Goal: Information Seeking & Learning: Find specific page/section

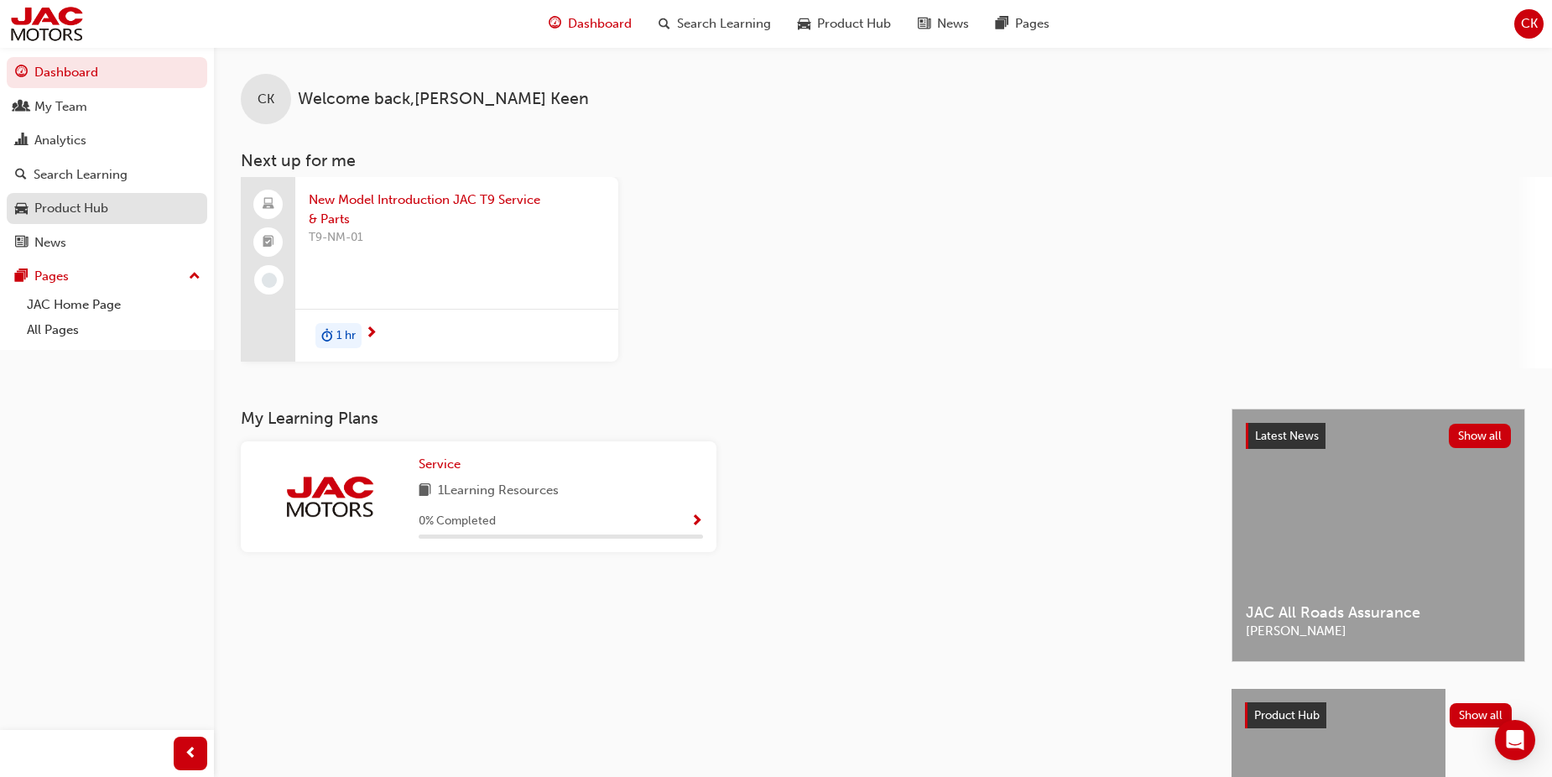
click at [65, 209] on div "Product Hub" at bounding box center [71, 208] width 74 height 19
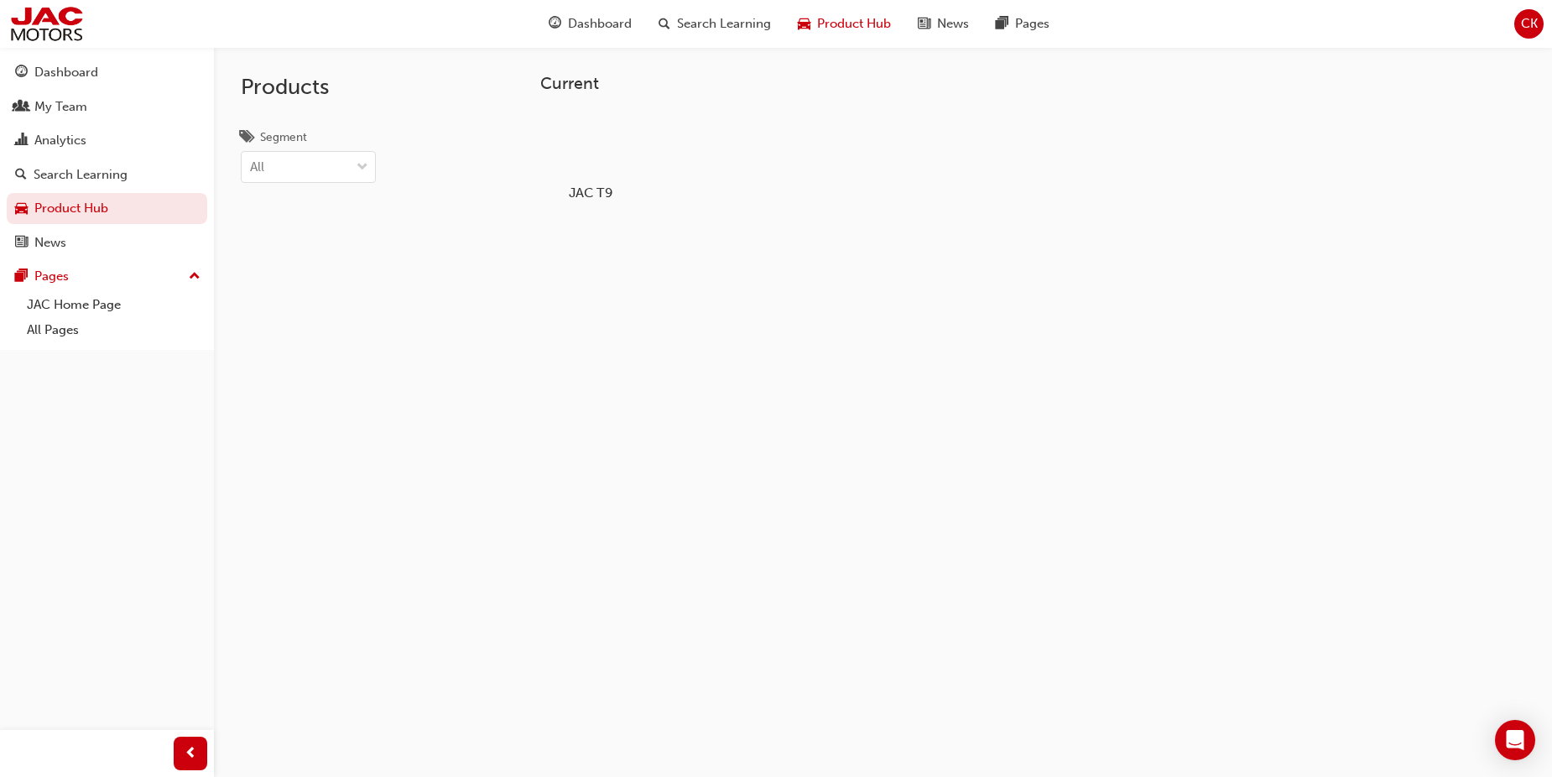
click at [615, 133] on div at bounding box center [590, 144] width 93 height 67
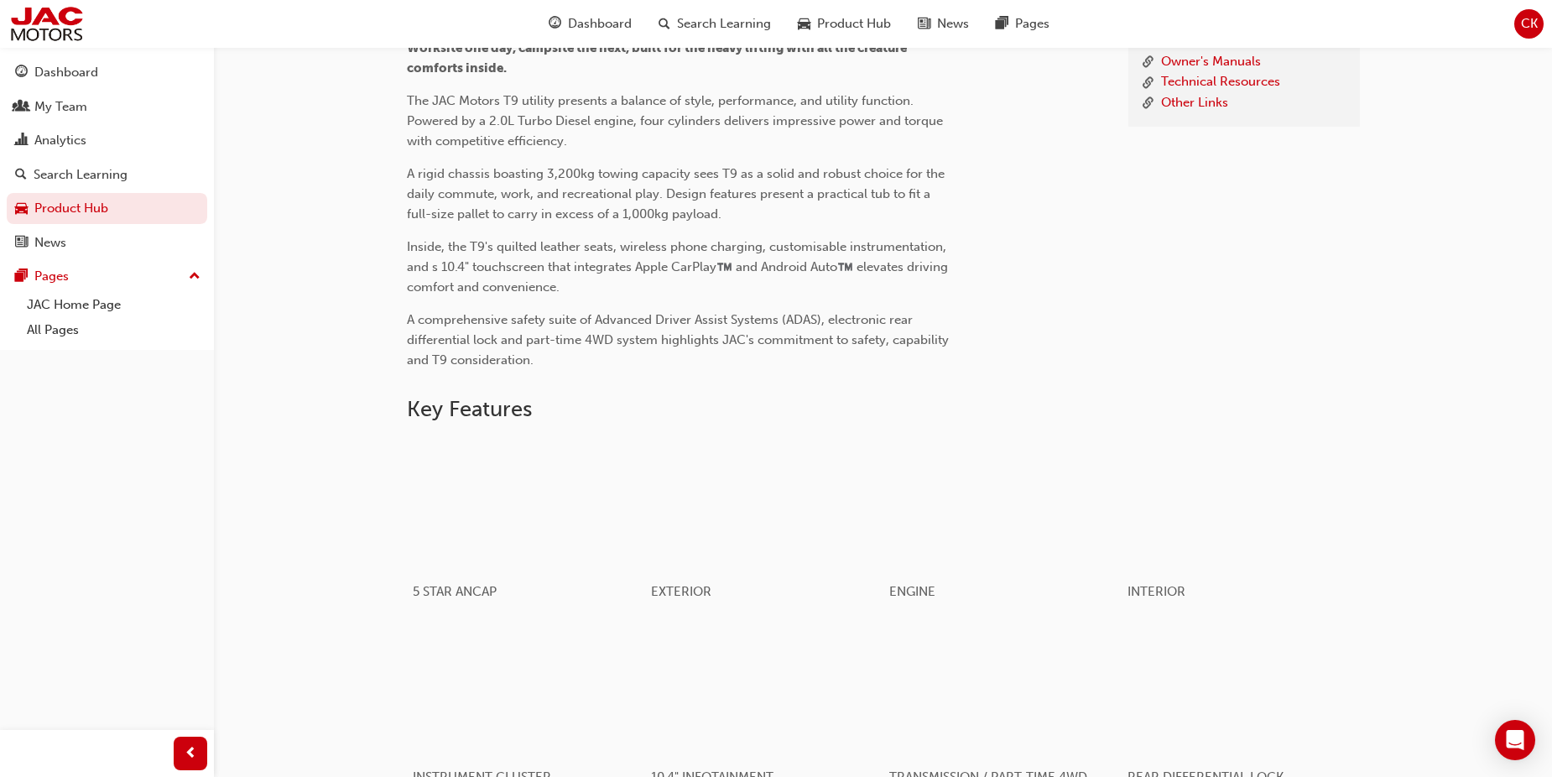
scroll to position [360, 0]
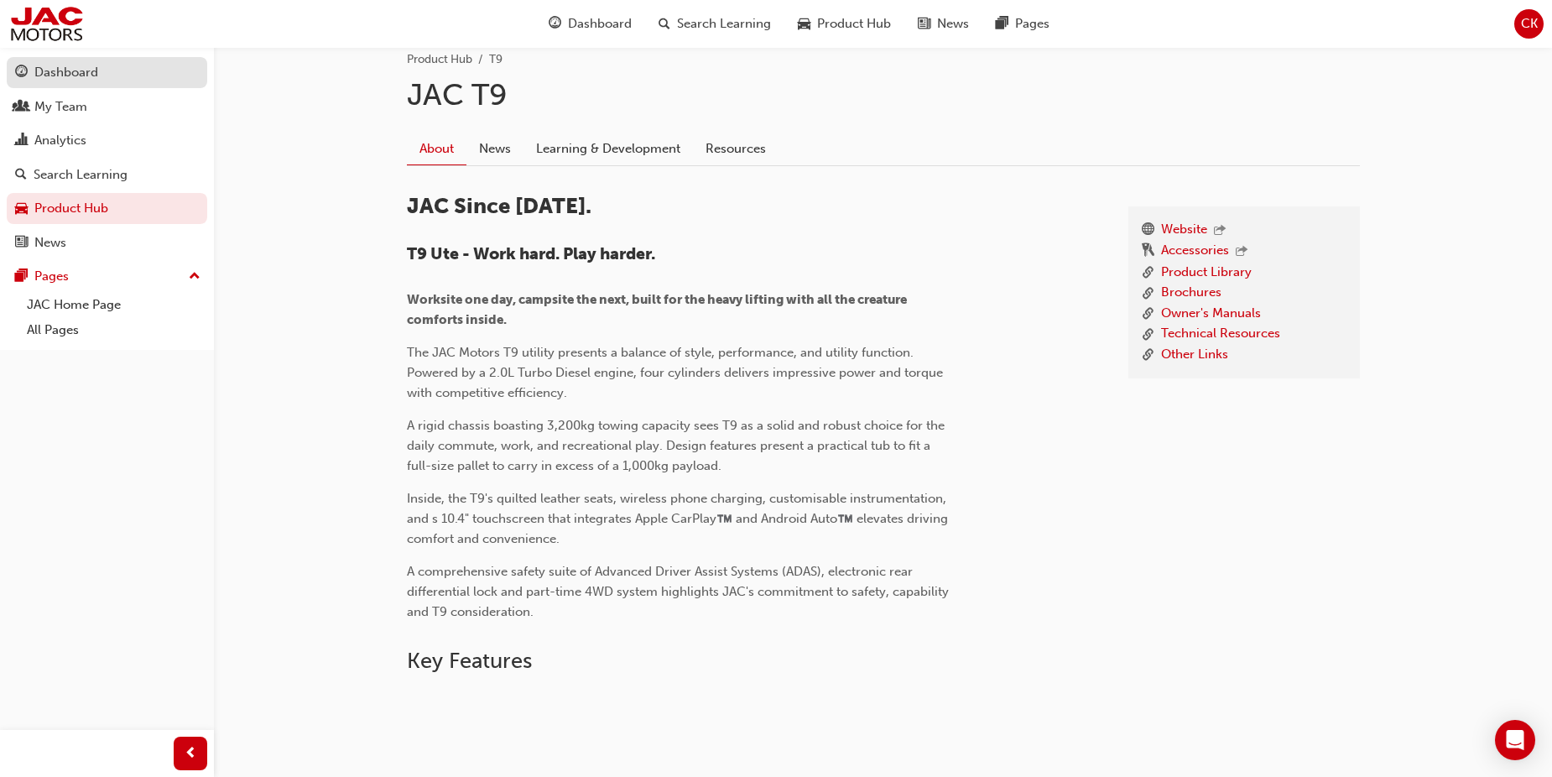
click at [66, 78] on div "Dashboard" at bounding box center [66, 72] width 64 height 19
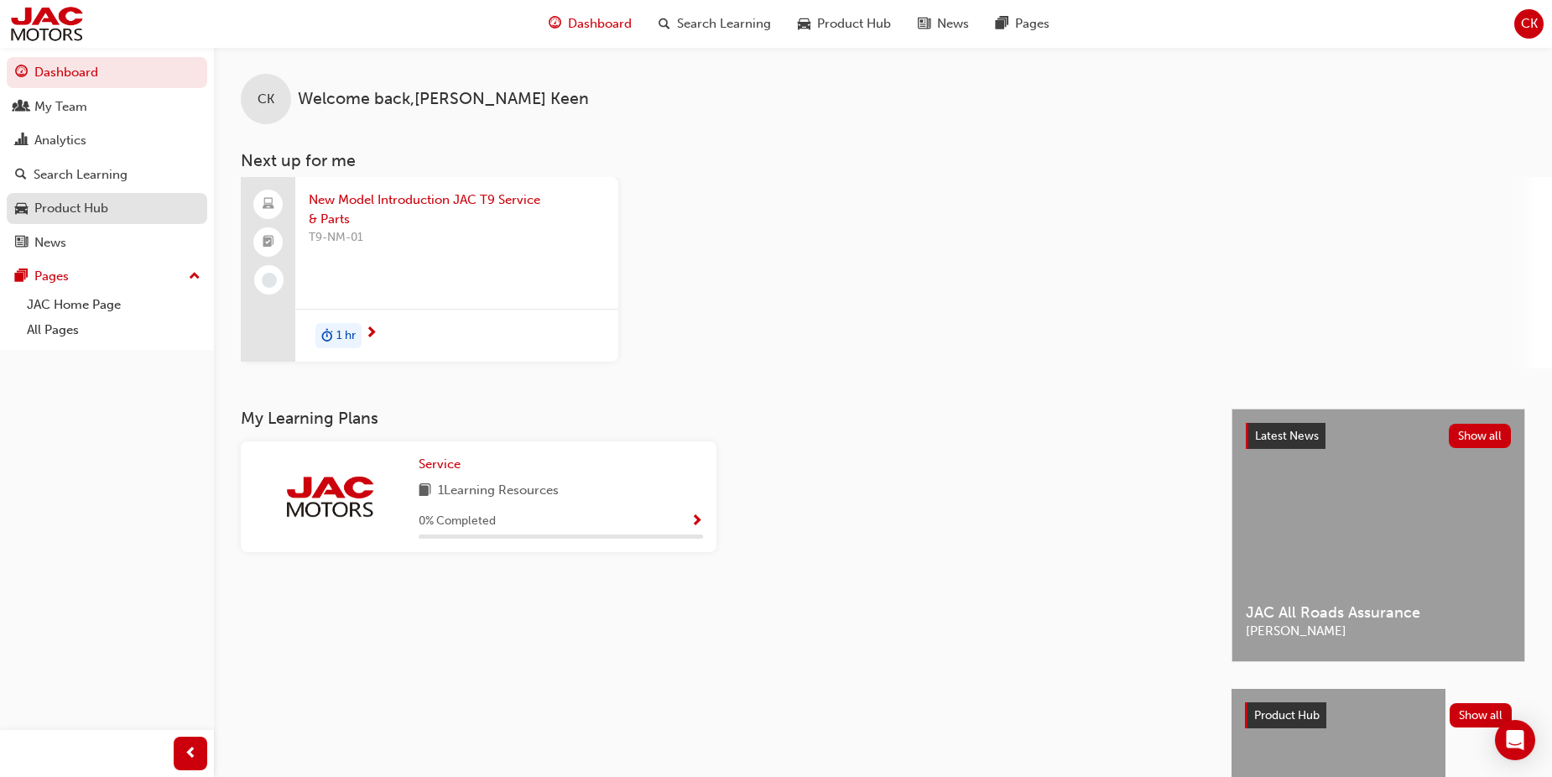
click at [78, 214] on div "Product Hub" at bounding box center [71, 208] width 74 height 19
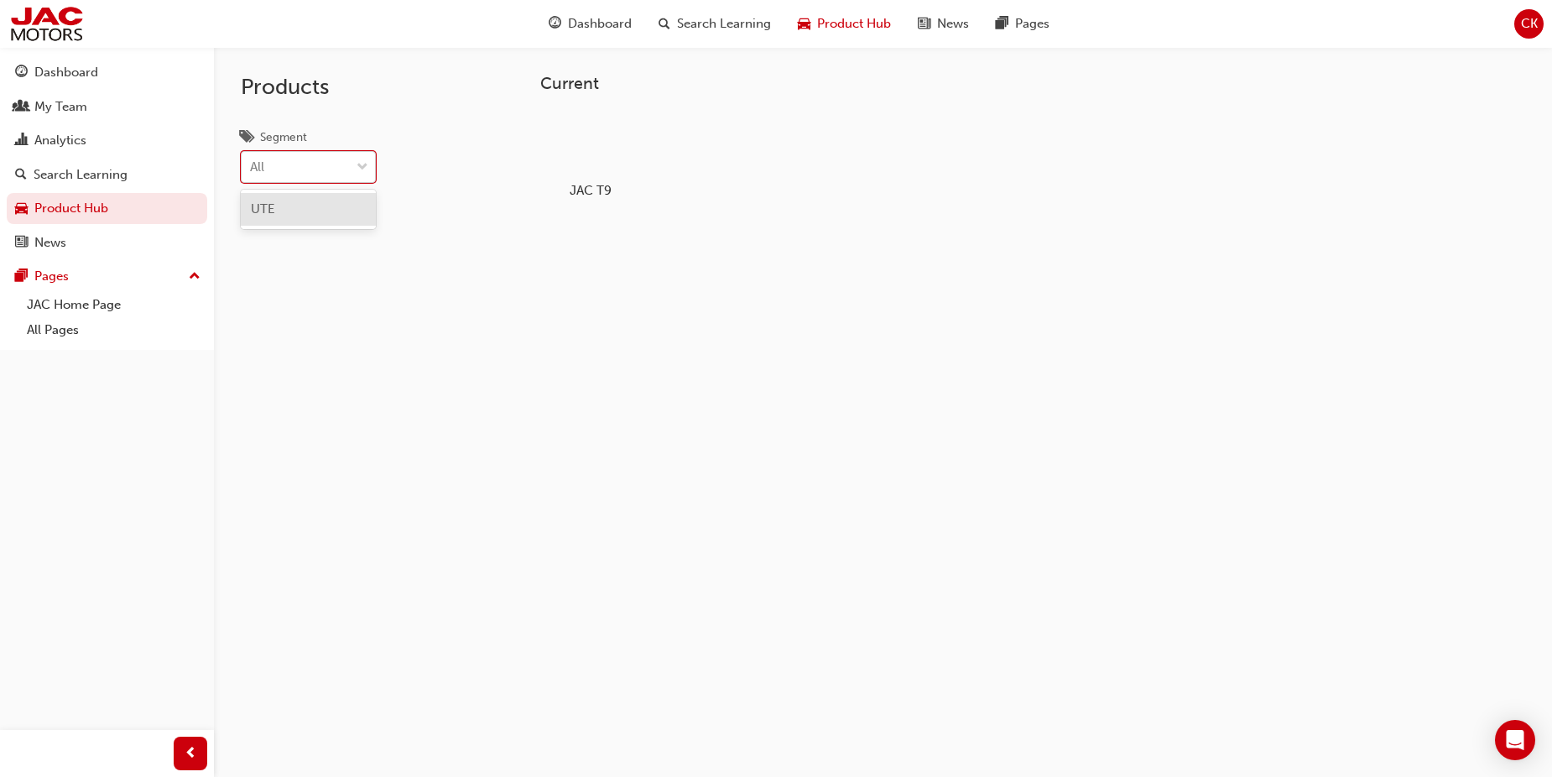
click at [362, 169] on span "down-icon" at bounding box center [363, 168] width 12 height 22
click at [252, 169] on input "Segment option UTE focused, 1 of 1. 1 result available. Use Up and Down to choo…" at bounding box center [251, 166] width 2 height 14
click at [362, 169] on span "down-icon" at bounding box center [363, 168] width 12 height 22
click at [252, 169] on input "Segment option UTE focused, 1 of 1. 1 result available. Use Up and Down to choo…" at bounding box center [251, 166] width 2 height 14
click at [621, 147] on div at bounding box center [590, 144] width 93 height 67
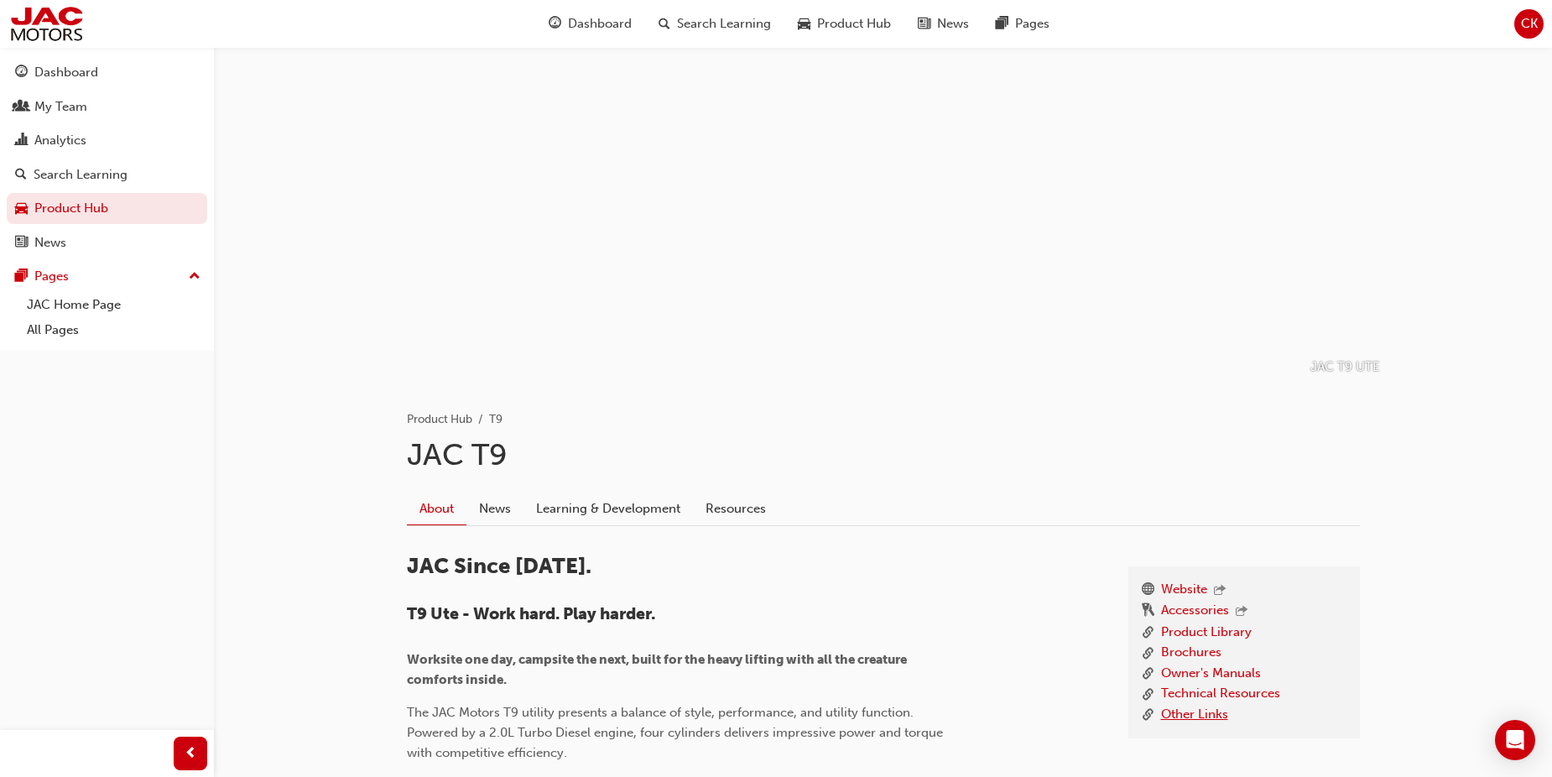
click at [1196, 715] on link "Other Links" at bounding box center [1194, 715] width 67 height 21
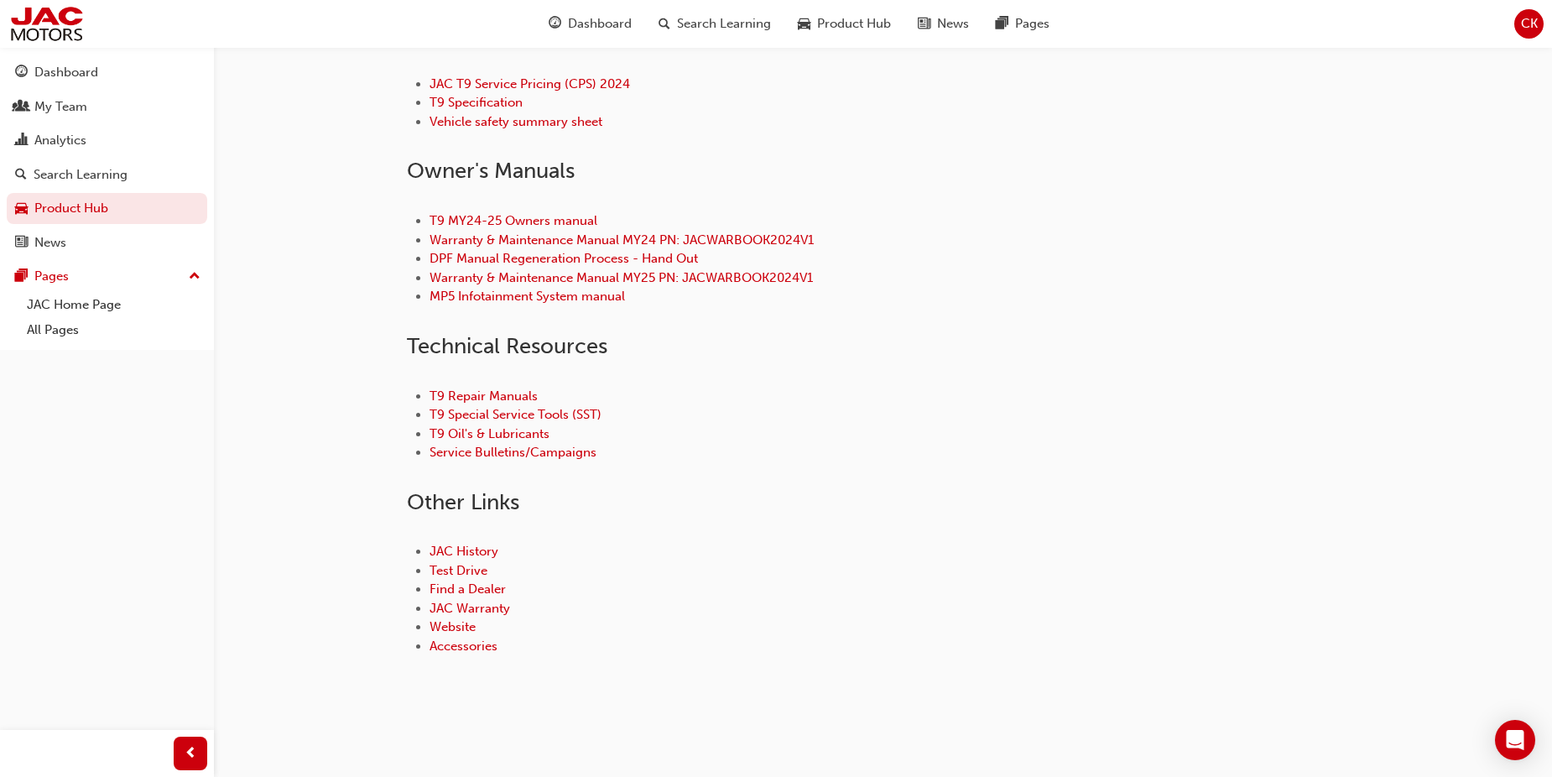
scroll to position [670, 0]
click at [460, 607] on link "JAC Warranty" at bounding box center [470, 607] width 81 height 15
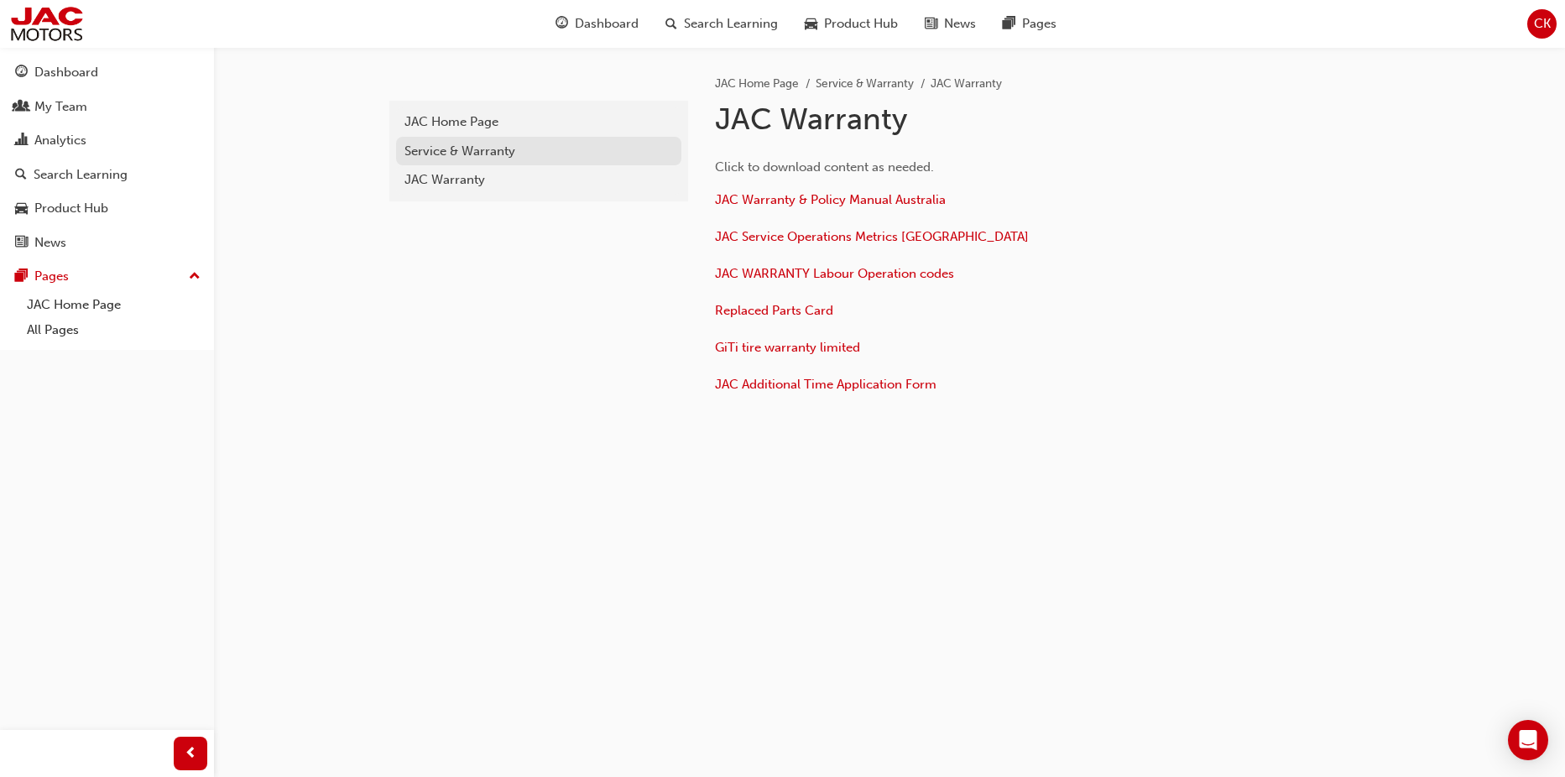
click at [449, 151] on div "Service & Warranty" at bounding box center [538, 151] width 268 height 19
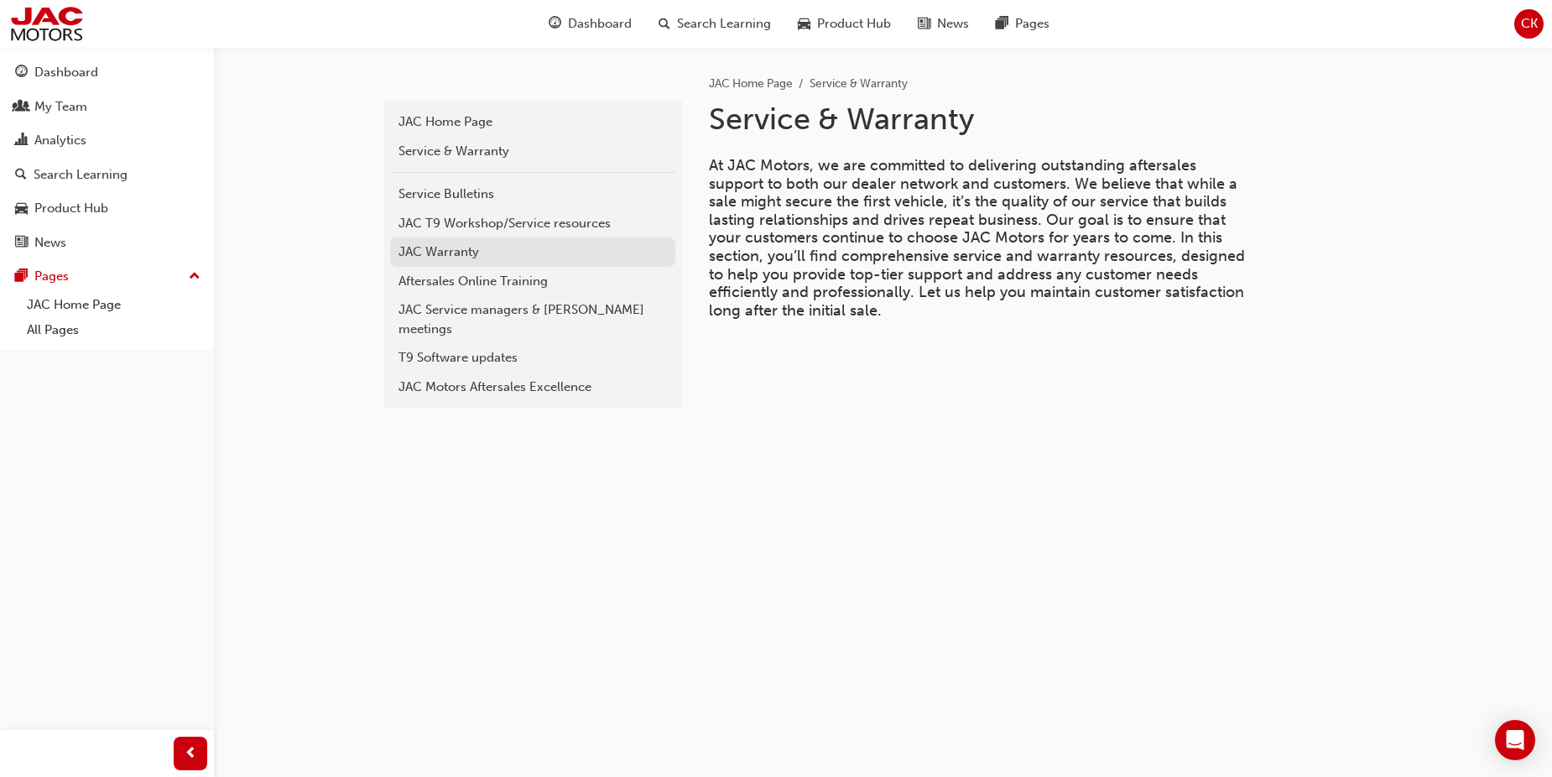
click at [440, 253] on div "JAC Warranty" at bounding box center [533, 251] width 268 height 19
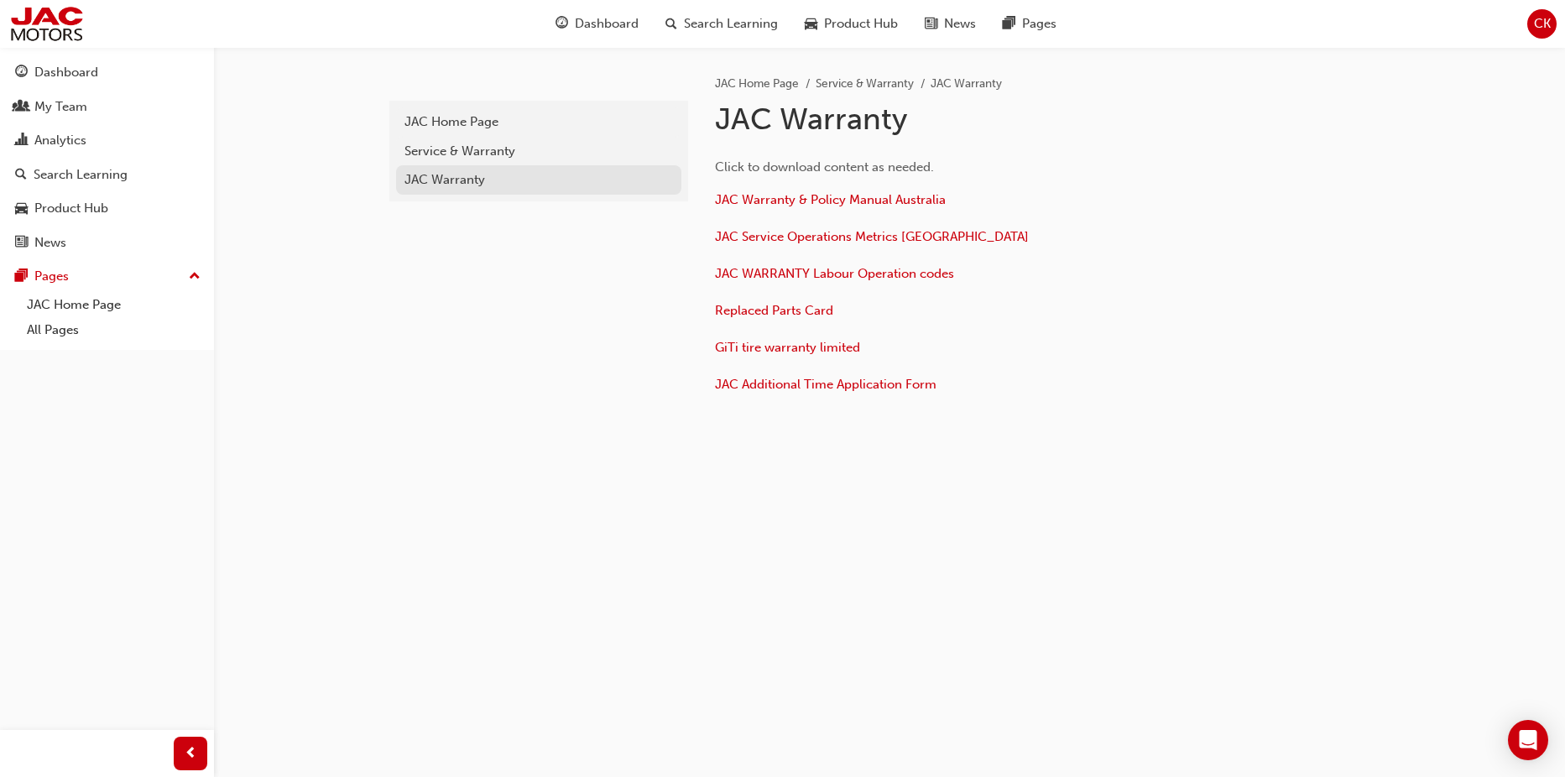
click at [451, 179] on div "JAC Warranty" at bounding box center [538, 179] width 268 height 19
click at [433, 156] on div "Service & Warranty" at bounding box center [538, 151] width 268 height 19
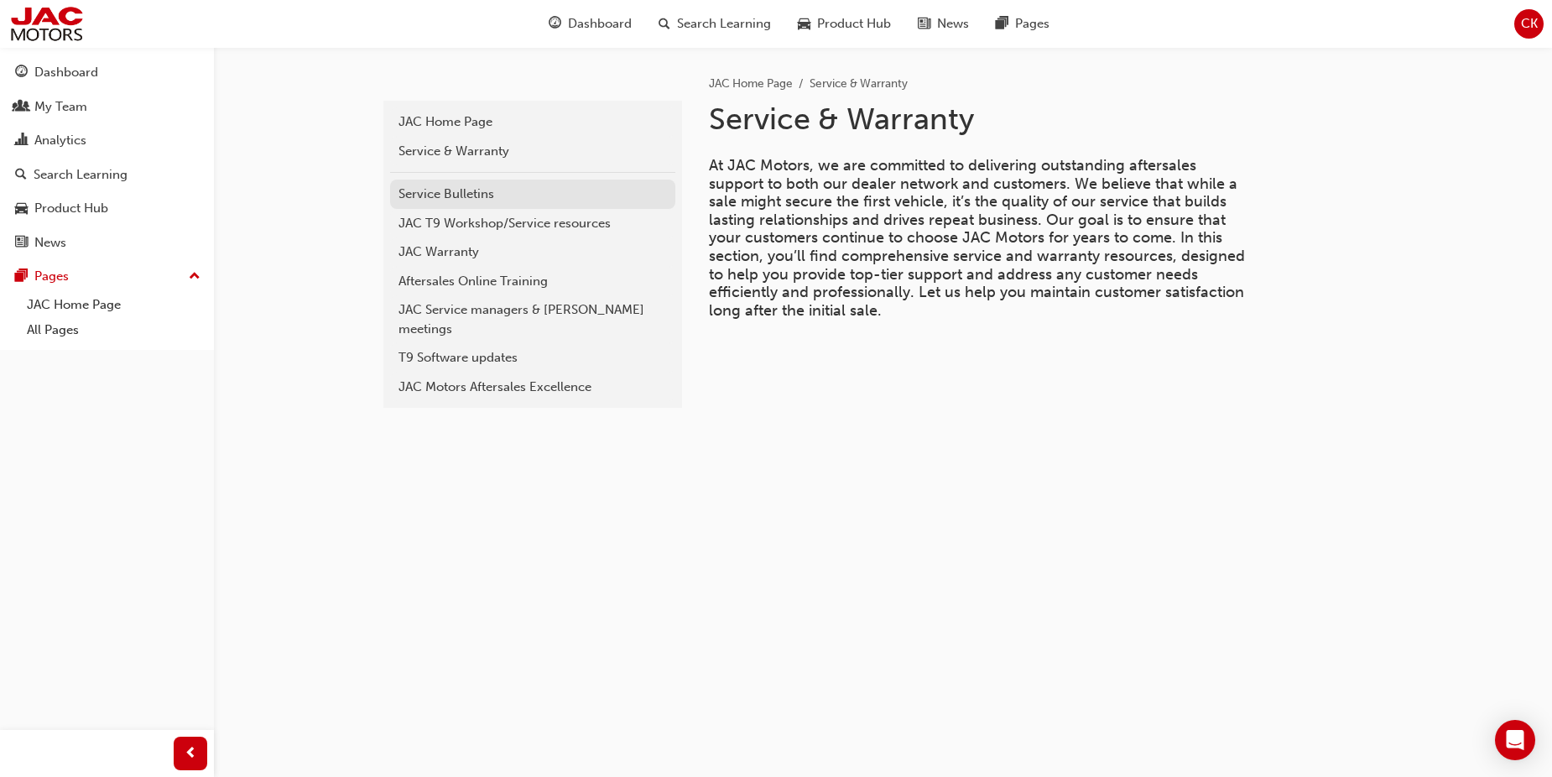
click at [434, 190] on div "Service Bulletins" at bounding box center [533, 194] width 268 height 19
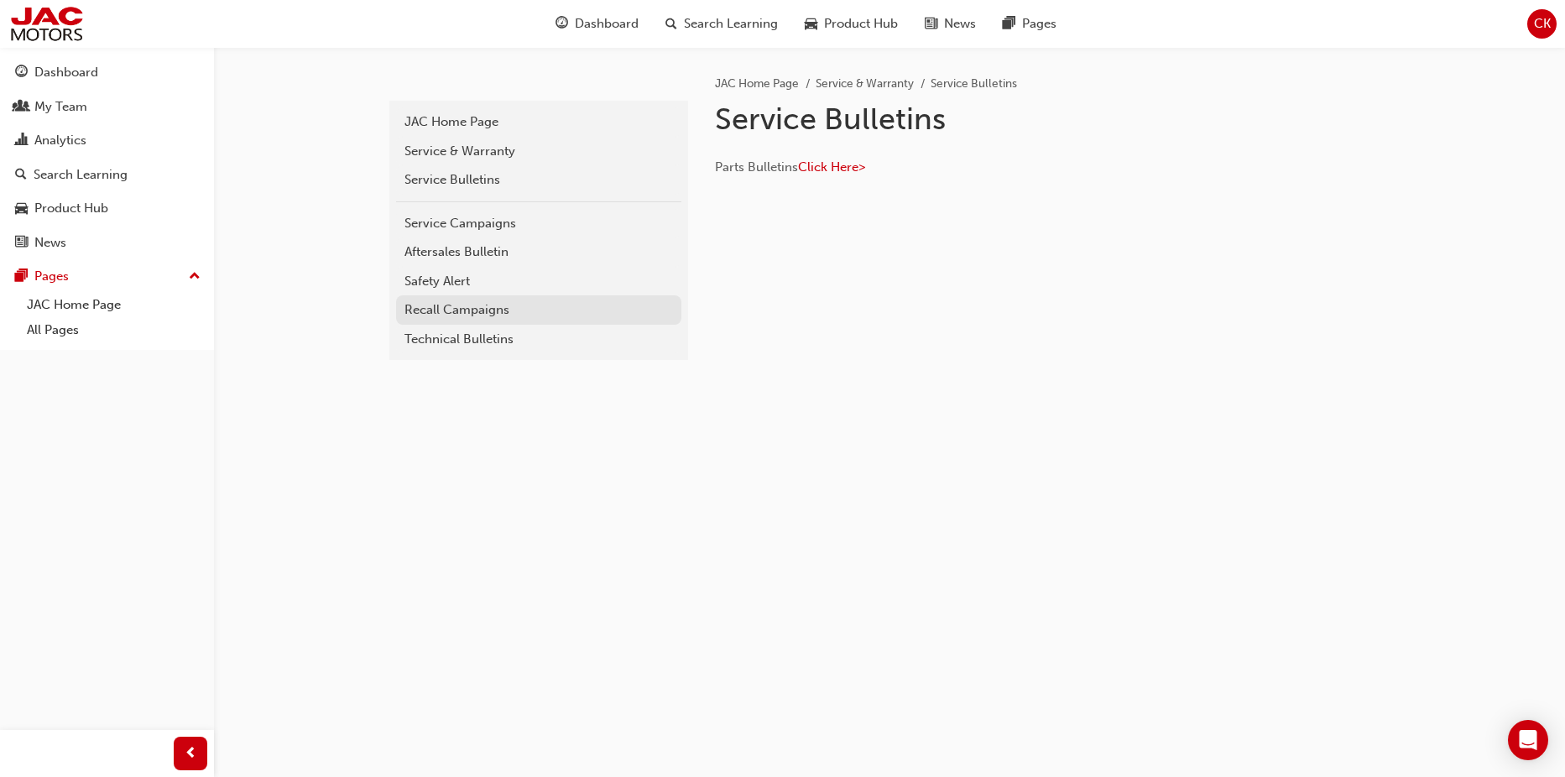
click at [449, 308] on div "Recall Campaigns" at bounding box center [538, 309] width 268 height 19
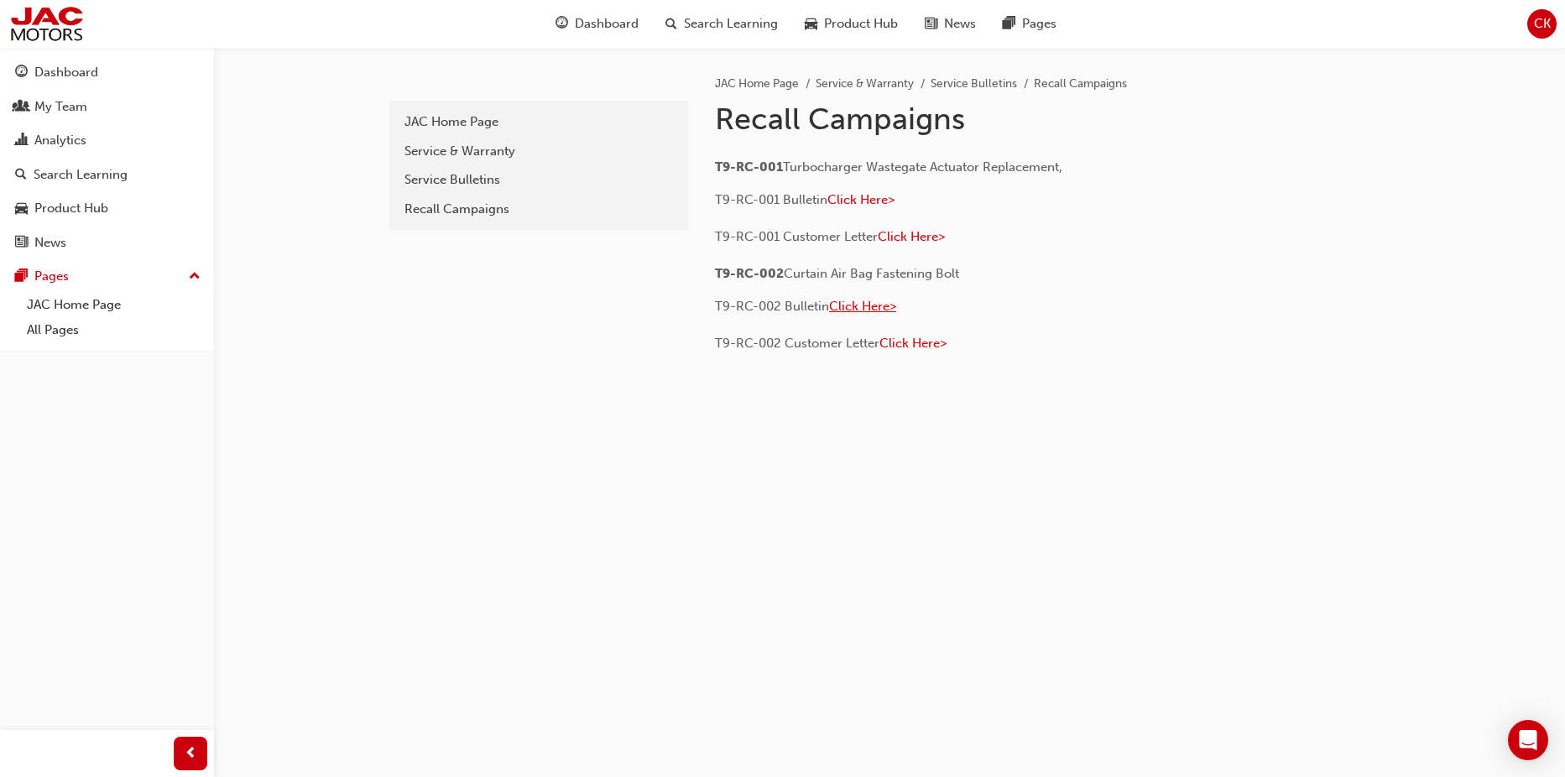
click at [849, 305] on span "Click Here>" at bounding box center [862, 306] width 67 height 15
